Goal: Navigation & Orientation: Find specific page/section

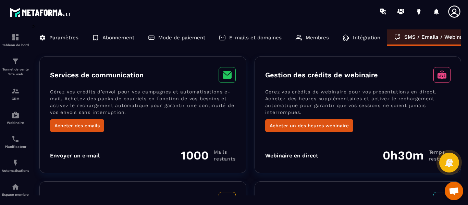
click at [450, 14] on icon at bounding box center [454, 12] width 14 height 14
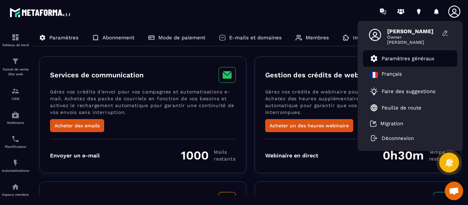
click at [396, 59] on p "Paramètres généraux" at bounding box center [408, 58] width 53 height 6
click at [376, 58] on icon at bounding box center [374, 58] width 7 height 7
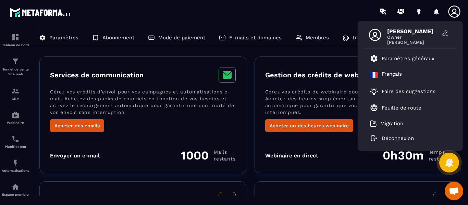
click at [52, 37] on p "Paramètres" at bounding box center [63, 38] width 29 height 6
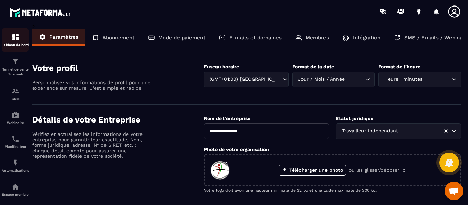
click at [12, 34] on img at bounding box center [15, 37] width 8 height 8
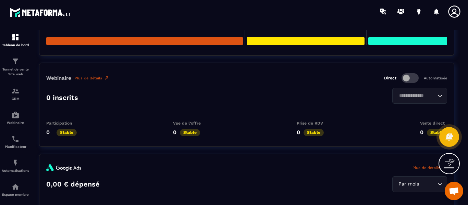
scroll to position [1199, 0]
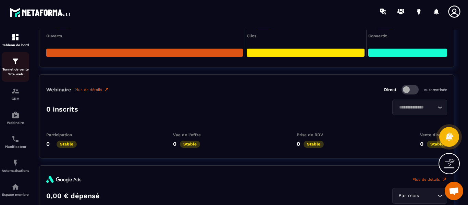
click at [16, 63] on img at bounding box center [15, 61] width 8 height 8
click at [10, 63] on div "Tunnel de vente Site web" at bounding box center [15, 67] width 27 height 20
click at [15, 63] on img at bounding box center [15, 61] width 8 height 8
click at [13, 38] on img at bounding box center [15, 37] width 8 height 8
click at [15, 41] on div "Tableau de bord" at bounding box center [15, 40] width 27 height 14
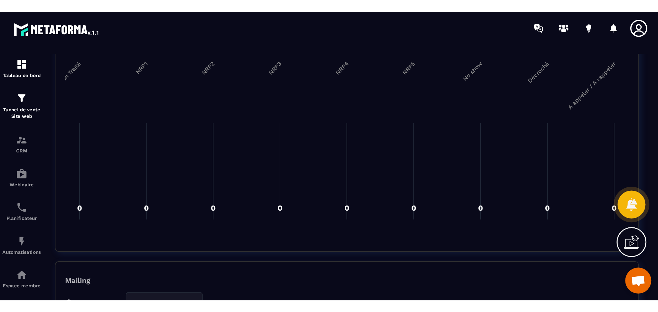
scroll to position [993, 0]
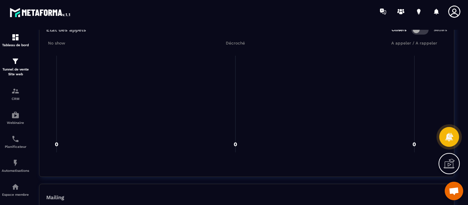
click at [460, 50] on section "Tableau de bord Afficher le tableau : Général Statistiques globales Par mois Lo…" at bounding box center [246, 118] width 429 height 176
click at [13, 99] on p "CRM" at bounding box center [15, 99] width 27 height 4
click at [14, 98] on p "CRM" at bounding box center [15, 99] width 27 height 4
click at [20, 38] on div "Tableau de bord" at bounding box center [15, 40] width 27 height 14
click at [14, 114] on img at bounding box center [15, 115] width 8 height 8
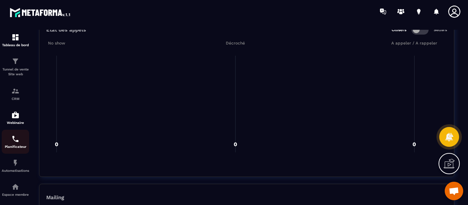
click at [14, 143] on div "Planificateur" at bounding box center [15, 142] width 27 height 14
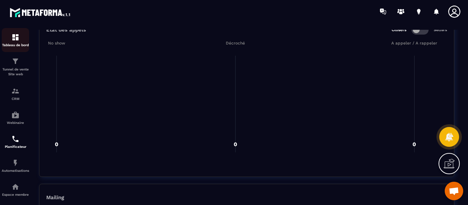
click at [18, 38] on img at bounding box center [15, 37] width 8 height 8
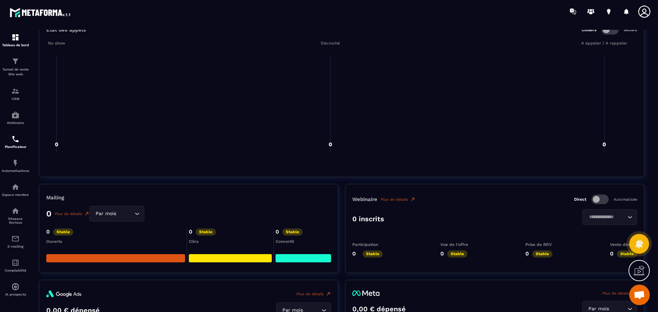
scroll to position [0, 0]
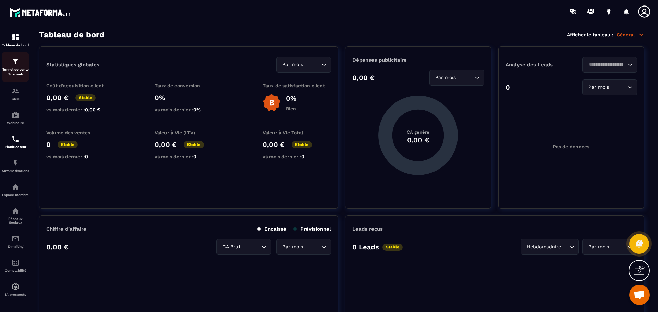
click at [17, 62] on img at bounding box center [15, 61] width 8 height 8
click at [16, 63] on img at bounding box center [15, 61] width 8 height 8
click at [16, 62] on img at bounding box center [15, 61] width 8 height 8
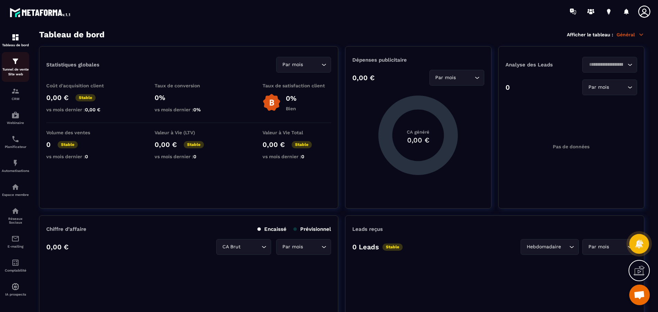
click at [11, 64] on img at bounding box center [15, 61] width 8 height 8
click at [468, 35] on p "Général" at bounding box center [630, 35] width 28 height 6
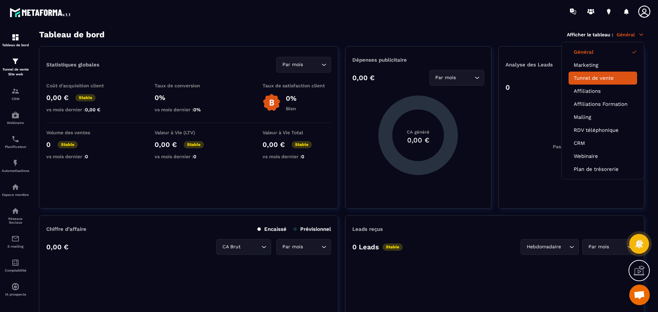
click at [468, 76] on link "Tunnel de vente" at bounding box center [602, 78] width 58 height 6
click at [468, 78] on link "Tunnel de vente" at bounding box center [602, 78] width 58 height 6
click at [468, 34] on icon at bounding box center [641, 35] width 4 height 2
click at [468, 51] on link "Général" at bounding box center [602, 52] width 58 height 6
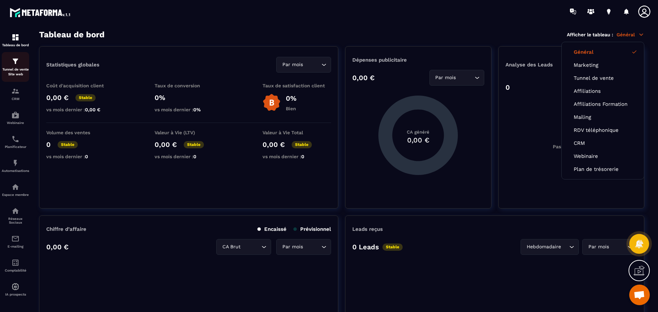
click at [15, 69] on p "Tunnel de vente Site web" at bounding box center [15, 72] width 27 height 10
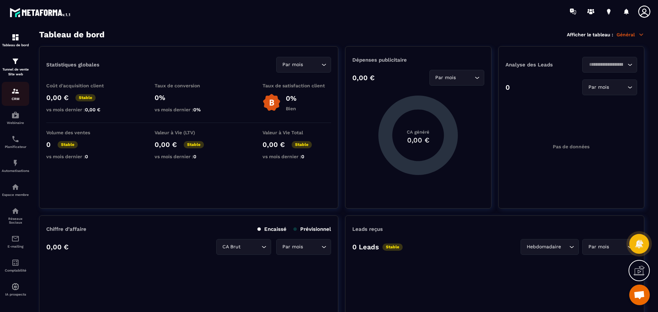
click at [13, 95] on div "CRM" at bounding box center [15, 94] width 27 height 14
click at [13, 119] on img at bounding box center [15, 115] width 8 height 8
click at [14, 140] on img at bounding box center [15, 139] width 8 height 8
